Goal: Find specific page/section: Find specific page/section

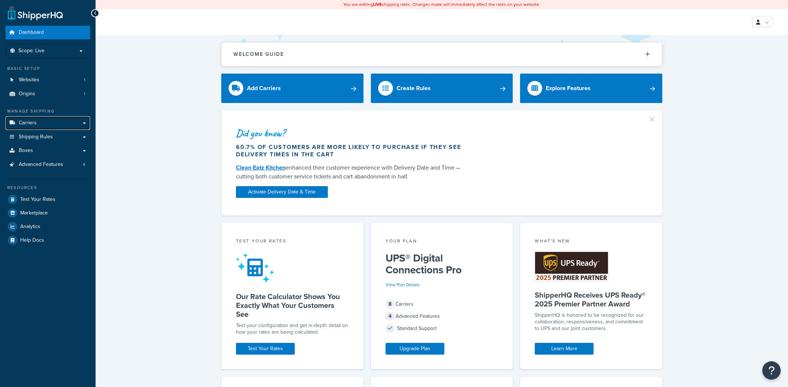
click at [78, 117] on link "Carriers" at bounding box center [48, 123] width 85 height 14
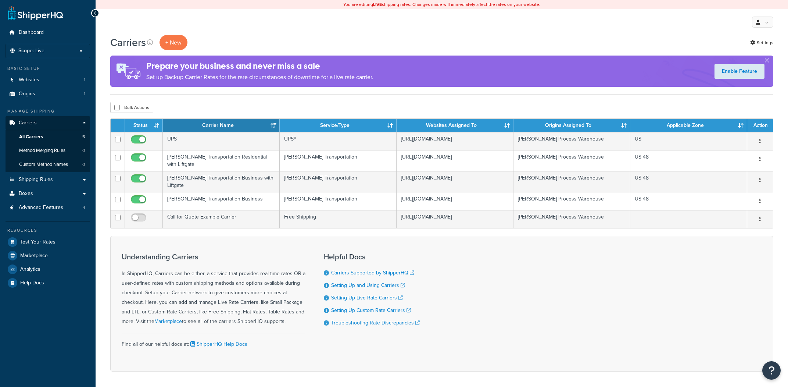
click at [237, 162] on td "[PERSON_NAME] Transportation Residential with Liftgate" at bounding box center [221, 160] width 117 height 21
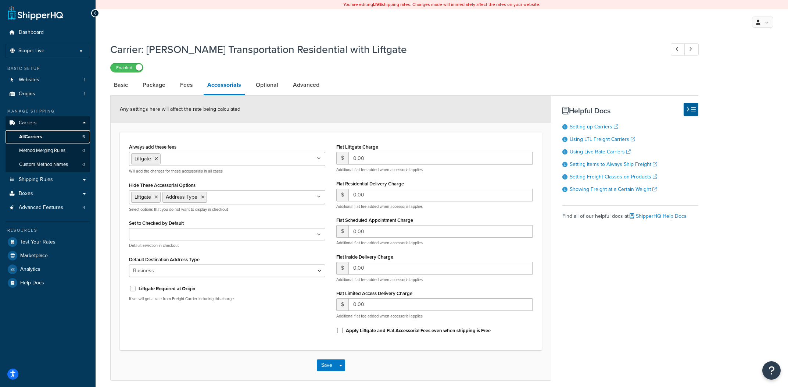
click at [53, 134] on link "All Carriers 5" at bounding box center [48, 137] width 85 height 14
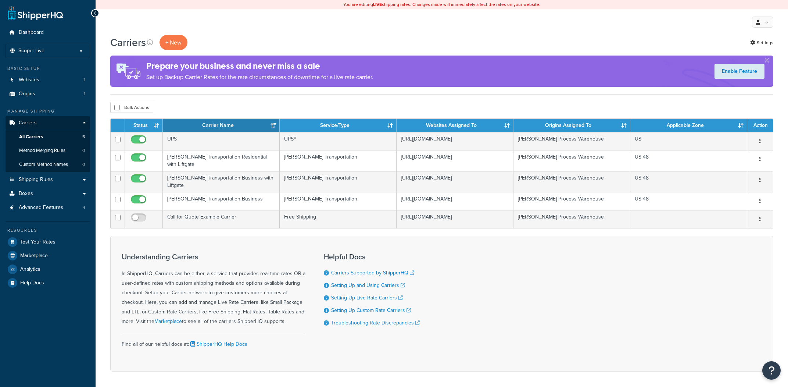
scroll to position [1, 0]
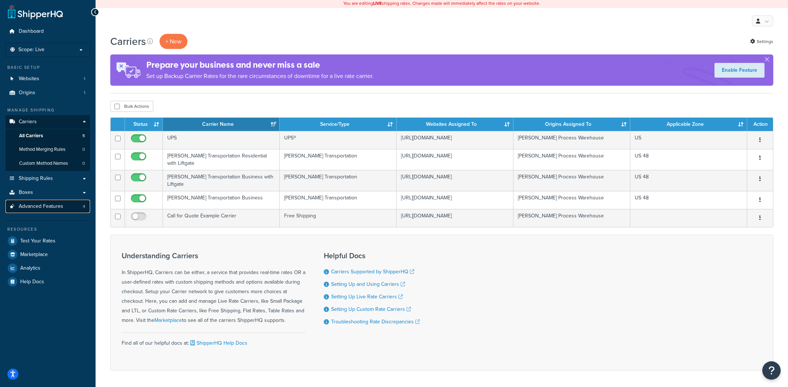
click at [72, 208] on link "Advanced Features 4" at bounding box center [48, 207] width 85 height 14
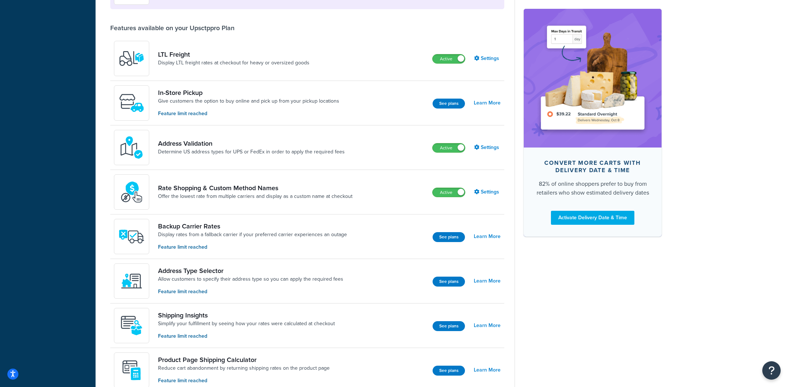
scroll to position [308, 0]
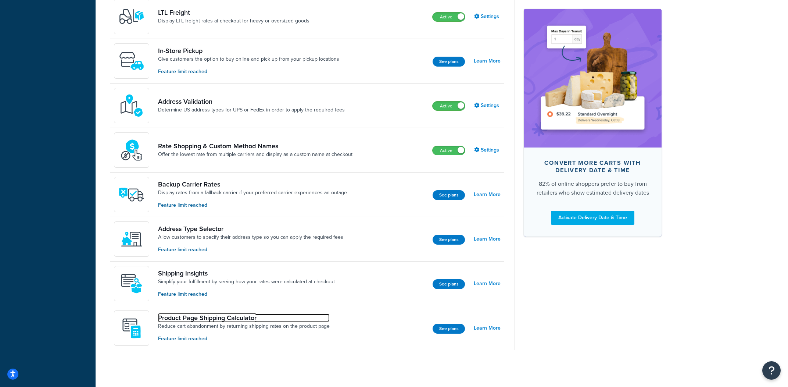
click at [194, 320] on link "Product Page Shipping Calculator" at bounding box center [244, 317] width 172 height 8
